Goal: Task Accomplishment & Management: Use online tool/utility

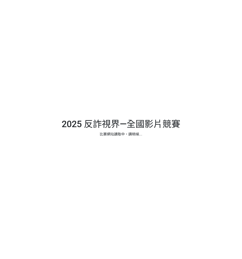
select select "13146"
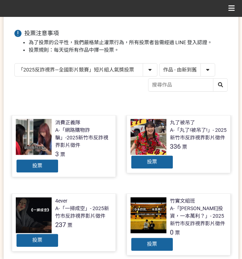
scroll to position [72, 0]
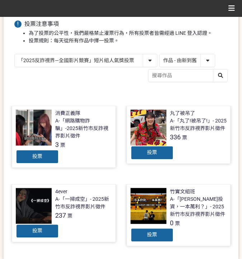
click at [184, 58] on select "作品 - 由新到舊 作品 - 由舊到新 票數 - 由多到少 票數 - 由少到多" at bounding box center [187, 60] width 55 height 13
select select "vote"
click at [160, 54] on select "作品 - 由新到舊 作品 - 由舊到新 票數 - 由多到少 票數 - 由少到多" at bounding box center [187, 60] width 55 height 13
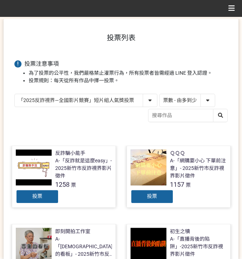
scroll to position [96, 0]
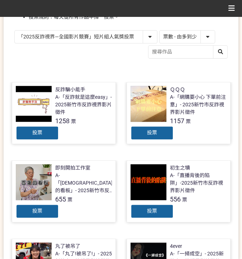
click at [158, 128] on div "投票" at bounding box center [152, 133] width 43 height 14
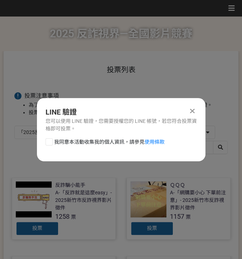
scroll to position [0, 0]
click at [85, 140] on span "我同意本活動收集我的個人資訊，請參見 使用條款" at bounding box center [109, 142] width 111 height 8
click at [51, 140] on input "我同意本活動收集我的個人資訊，請參見 使用條款" at bounding box center [48, 141] width 5 height 5
checkbox input "false"
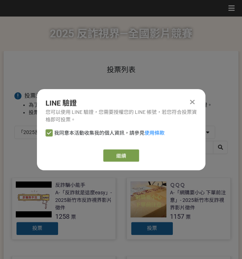
click at [126, 154] on link "繼續" at bounding box center [121, 155] width 36 height 12
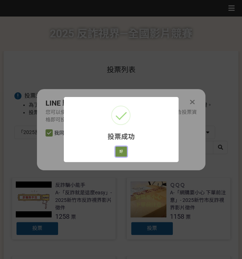
click at [119, 151] on button "好" at bounding box center [121, 152] width 11 height 10
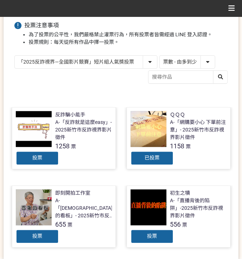
scroll to position [82, 0]
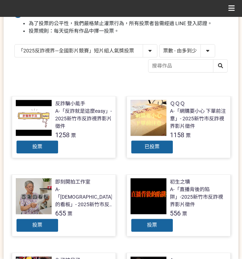
click at [111, 51] on select "「2025反詐視界—全國影片競賽」短影音組人氣獎投票 「2025反詐視界—全國影片競賽」短片組人氣獎投票" at bounding box center [86, 51] width 143 height 13
click at [15, 45] on select "「2025反詐視界—全國影片競賽」短影音組人氣獎投票 「2025反詐視界—全國影片競賽」短片組人氣獎投票" at bounding box center [86, 51] width 143 height 13
click at [134, 52] on select "「2025反詐視界—全國影片競賽」短影音組人氣獎投票 「2025反詐視界—全國影片競賽」短片組人氣獎投票" at bounding box center [86, 51] width 143 height 13
select select "13147"
click at [15, 45] on select "「2025反詐視界—全國影片競賽」短影音組人氣獎投票 「2025反詐視界—全國影片競賽」短片組人氣獎投票" at bounding box center [86, 51] width 143 height 13
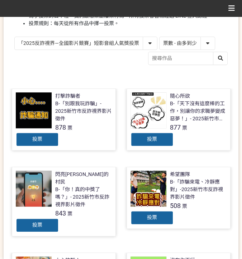
scroll to position [96, 0]
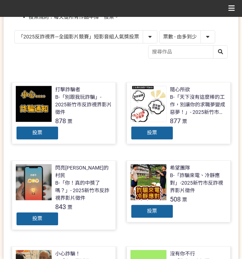
click at [52, 134] on div "投票" at bounding box center [37, 133] width 43 height 14
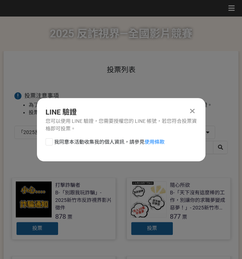
scroll to position [0, 0]
click at [79, 139] on span "我同意本活動收集我的個人資訊，請參見 使用條款" at bounding box center [109, 142] width 111 height 8
click at [51, 139] on input "我同意本活動收集我的個人資訊，請參見 使用條款" at bounding box center [48, 141] width 5 height 5
checkbox input "false"
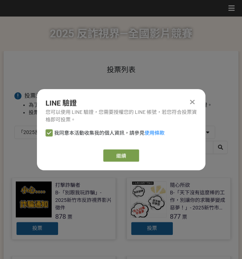
click at [129, 148] on div "LINE 驗證 您可以使用 LINE 驗證，您需要授權您的 LINE 帳號，若您符合投票資格即可投票。 我同意本活動收集我的個人資訊，請參見 使用條款 繼續" at bounding box center [121, 129] width 169 height 81
click at [128, 152] on link "繼續" at bounding box center [121, 155] width 36 height 12
